Goal: Information Seeking & Learning: Learn about a topic

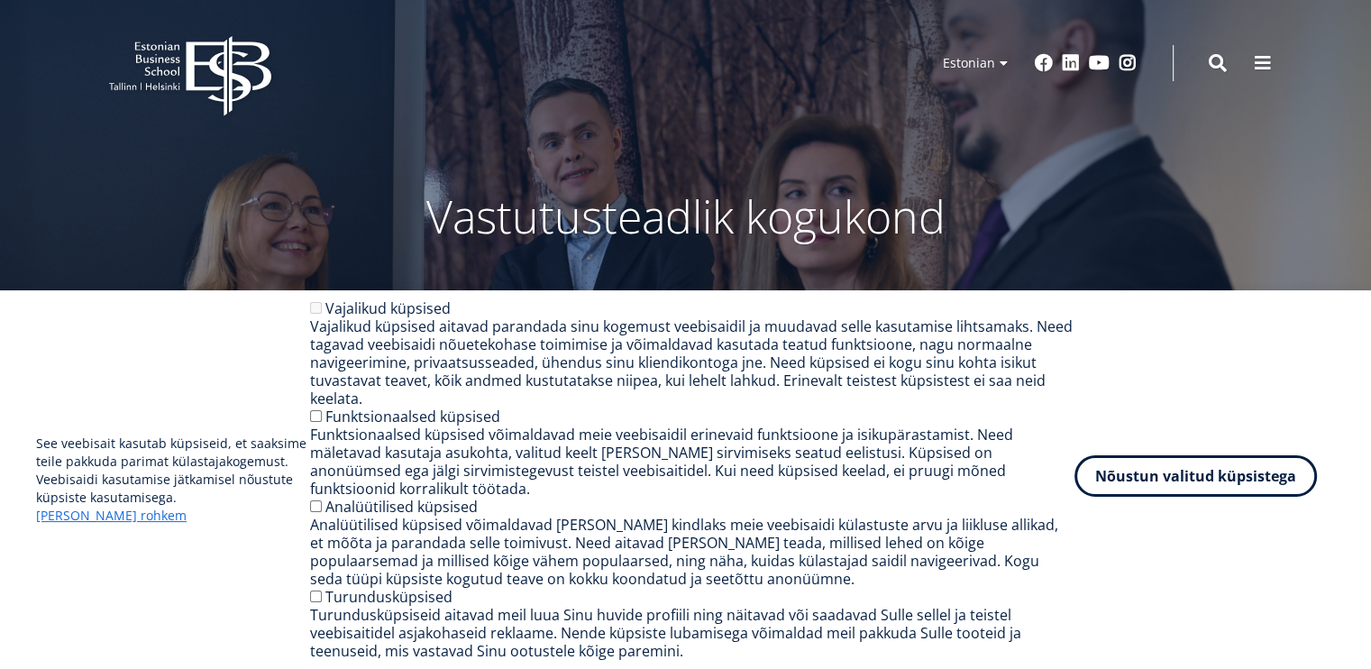
click at [1164, 488] on button "Nõustun valitud küpsistega" at bounding box center [1196, 475] width 243 height 41
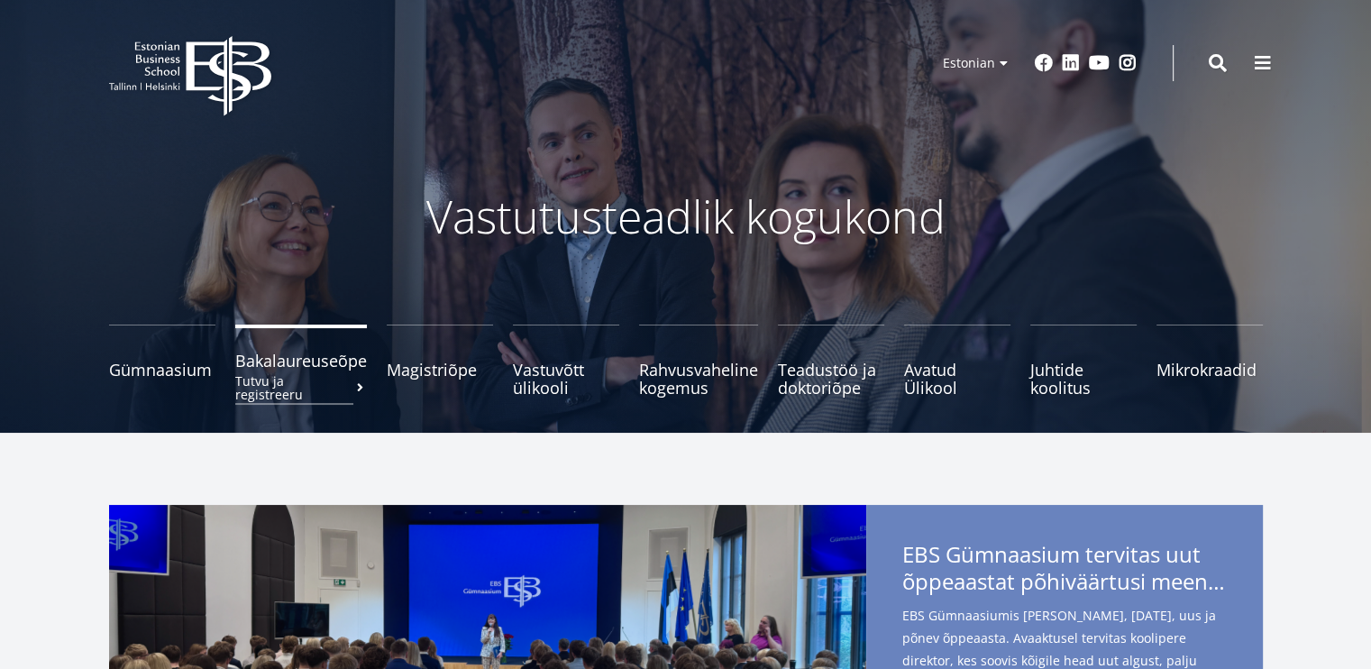
click at [310, 366] on span "Bakalaureuseõpe Tutvu ja registreeru" at bounding box center [301, 361] width 132 height 18
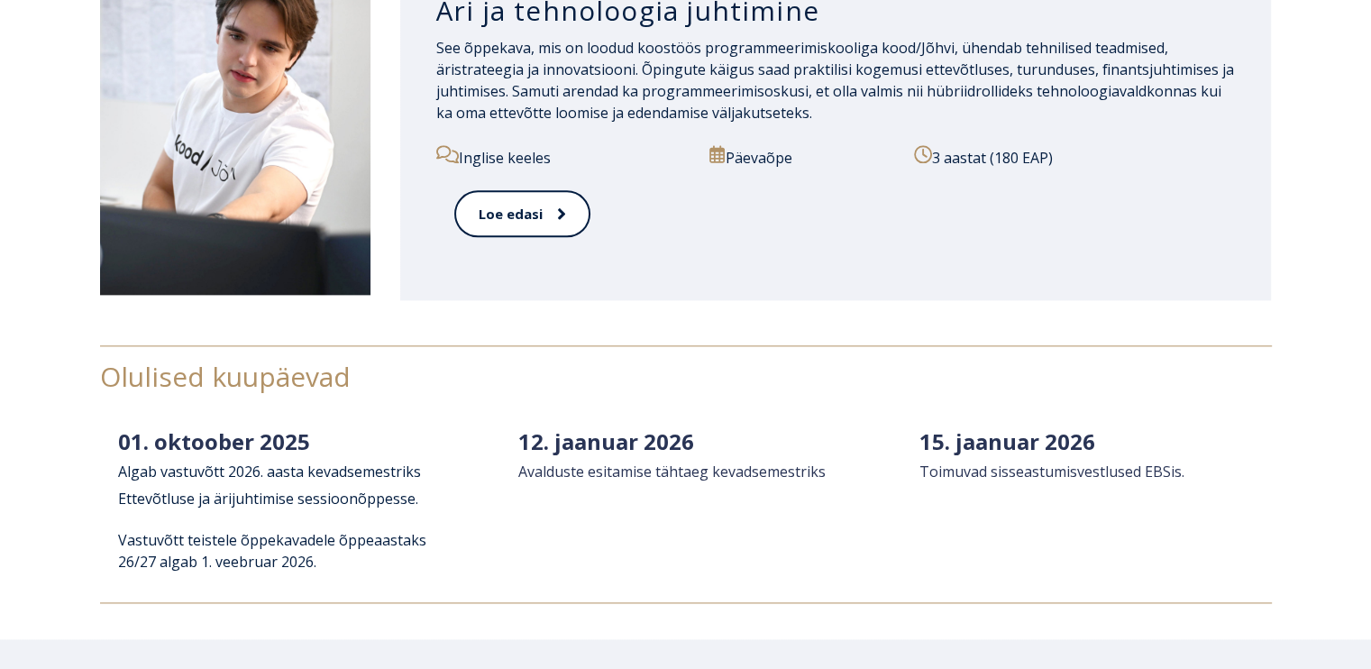
scroll to position [2254, 0]
